Goal: Transaction & Acquisition: Purchase product/service

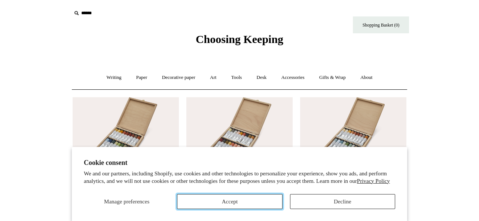
click at [269, 206] on button "Accept" at bounding box center [229, 201] width 105 height 15
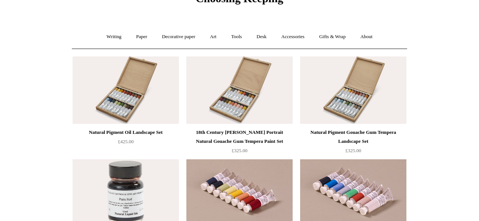
scroll to position [42, 0]
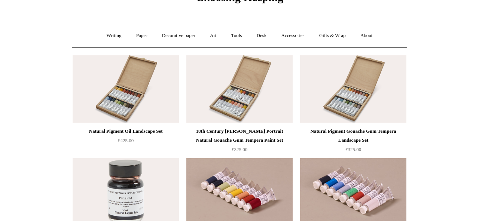
click at [260, 136] on div "18th Century [PERSON_NAME] Portrait Natural Gouache Gum Tempera Paint Set" at bounding box center [239, 136] width 103 height 18
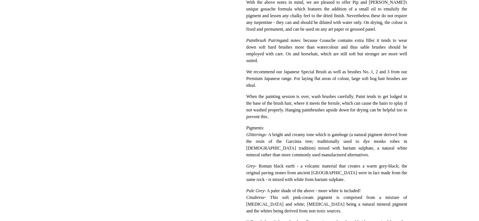
scroll to position [42, 0]
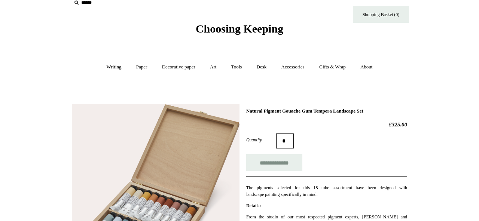
scroll to position [12, 0]
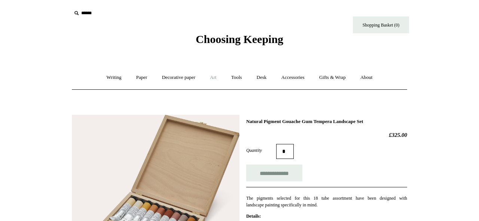
click at [213, 79] on link "Art +" at bounding box center [213, 78] width 20 height 20
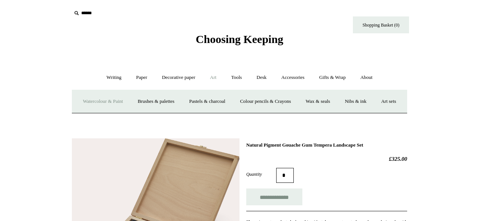
click at [130, 102] on link "Watercolour & Paint" at bounding box center [103, 102] width 54 height 20
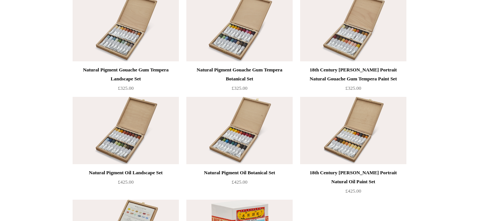
scroll to position [1507, 0]
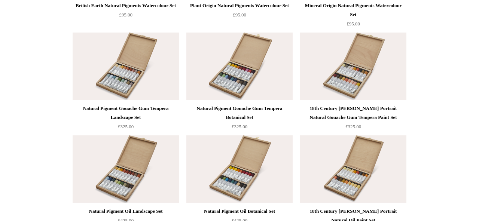
click at [357, 114] on div "18th Century [PERSON_NAME] Portrait Natural Gouache Gum Tempera Paint Set" at bounding box center [353, 113] width 103 height 18
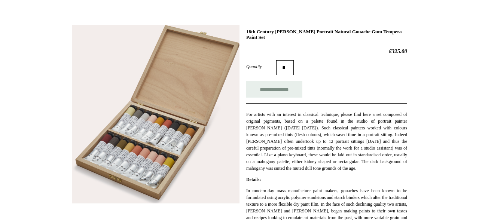
scroll to position [95, 0]
